Goal: Information Seeking & Learning: Compare options

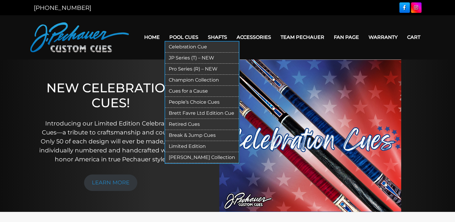
click at [195, 67] on link "Pro Series (R) – NEW" at bounding box center [202, 69] width 74 height 11
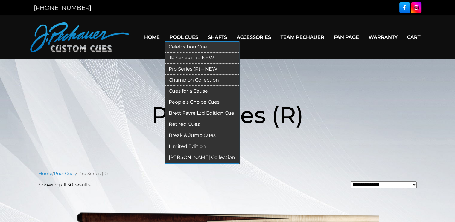
click at [184, 56] on link "JP Series (T) – NEW" at bounding box center [202, 58] width 74 height 11
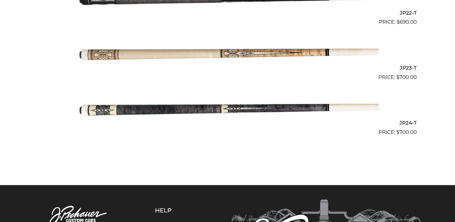
scroll to position [1364, 0]
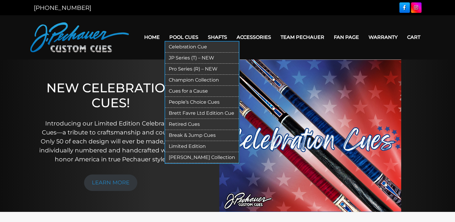
click at [195, 47] on link "Celebration Cue" at bounding box center [202, 47] width 74 height 11
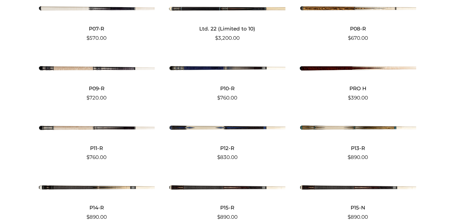
scroll to position [1368, 0]
click at [99, 91] on h2 "P09-R" at bounding box center [97, 88] width 116 height 11
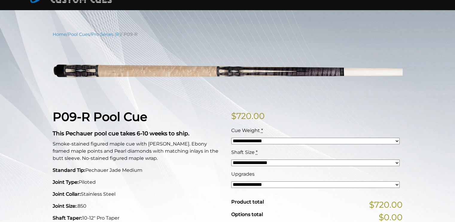
scroll to position [49, 0]
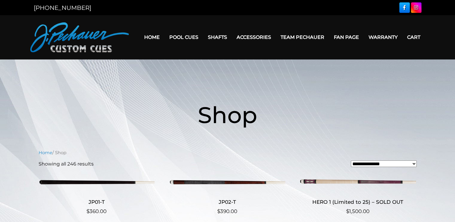
scroll to position [1368, 0]
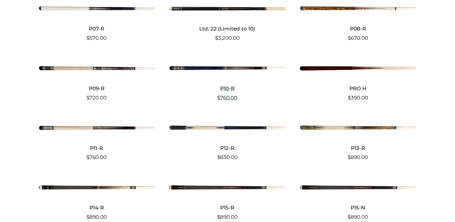
click at [227, 91] on h2 "P10-R" at bounding box center [227, 88] width 116 height 11
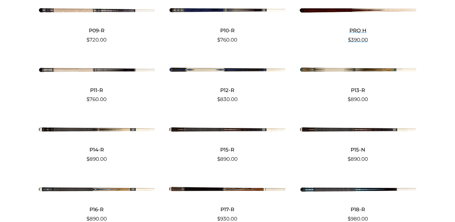
scroll to position [1428, 0]
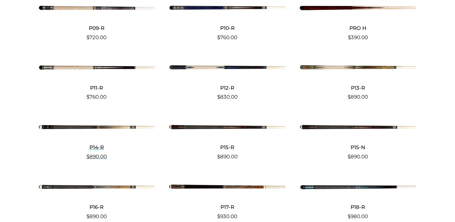
click at [97, 131] on img at bounding box center [97, 127] width 116 height 19
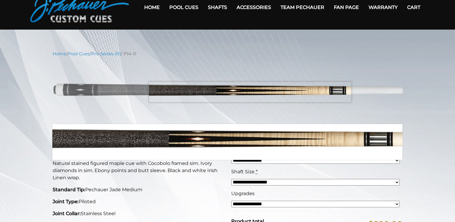
scroll to position [30, 0]
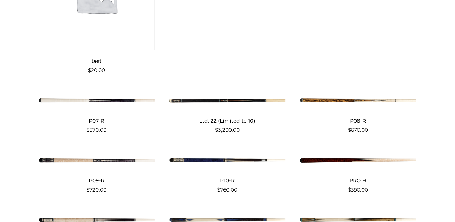
scroll to position [1272, 0]
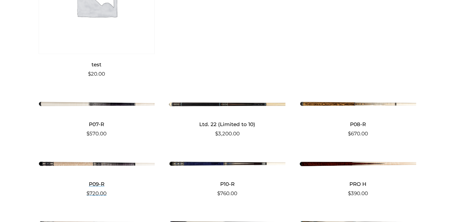
click at [112, 165] on img at bounding box center [97, 164] width 116 height 19
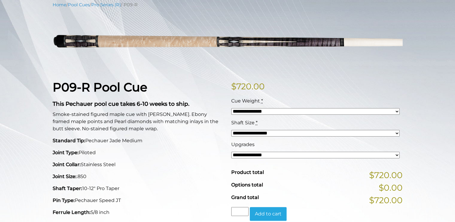
scroll to position [79, 0]
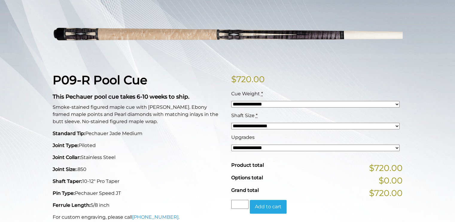
scroll to position [92, 0]
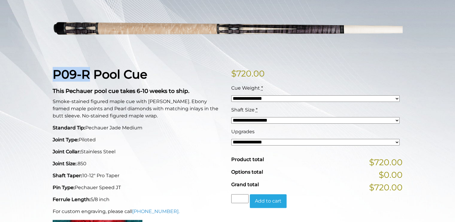
drag, startPoint x: 91, startPoint y: 74, endPoint x: 54, endPoint y: 74, distance: 37.4
click at [53, 74] on strong "P09-R Pool Cue" at bounding box center [100, 74] width 94 height 15
